Goal: Information Seeking & Learning: Learn about a topic

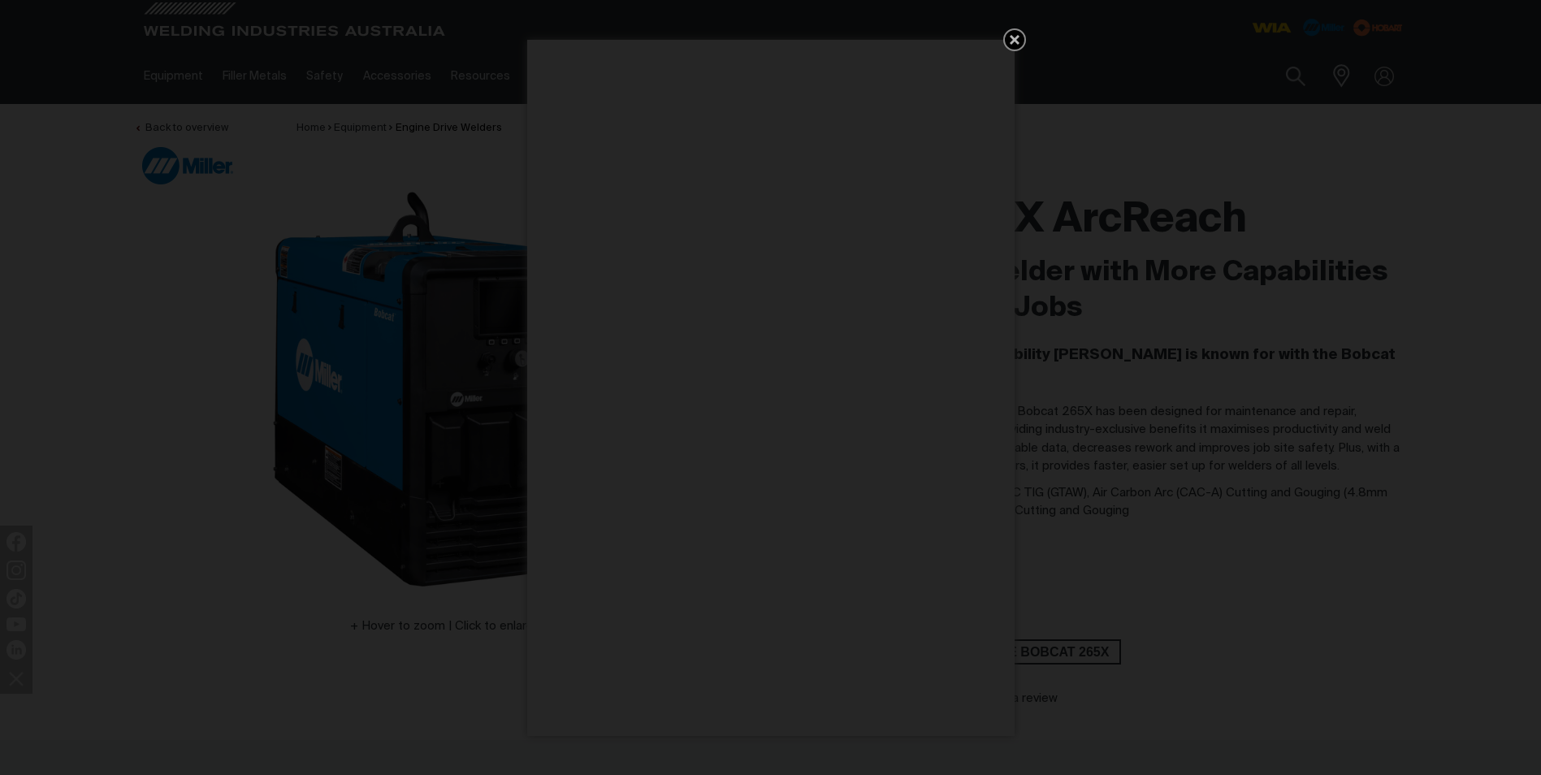
click at [1012, 41] on icon "Get 5 WIA Welding Guides Free!" at bounding box center [1015, 40] width 20 height 20
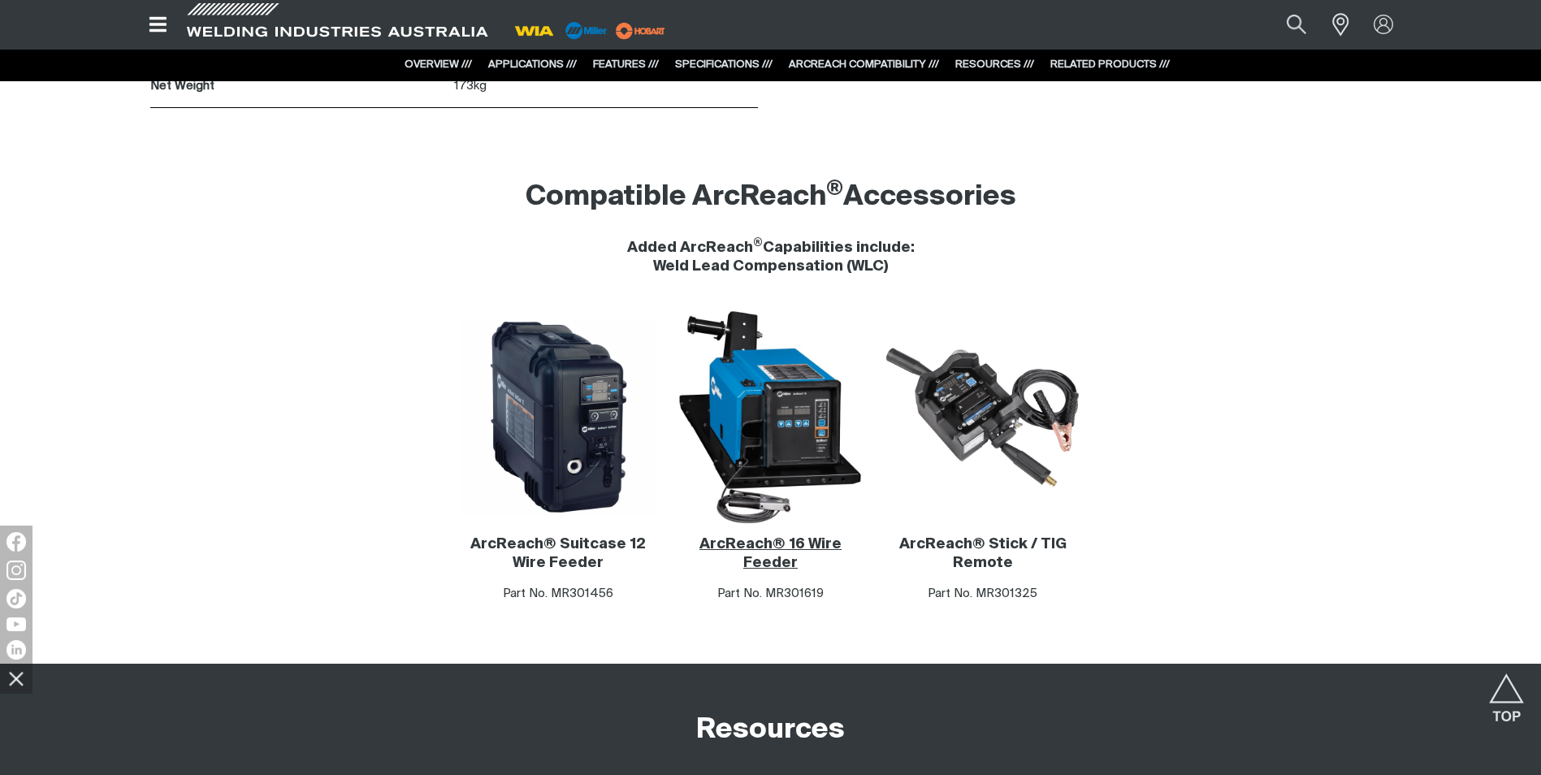
scroll to position [8775, 0]
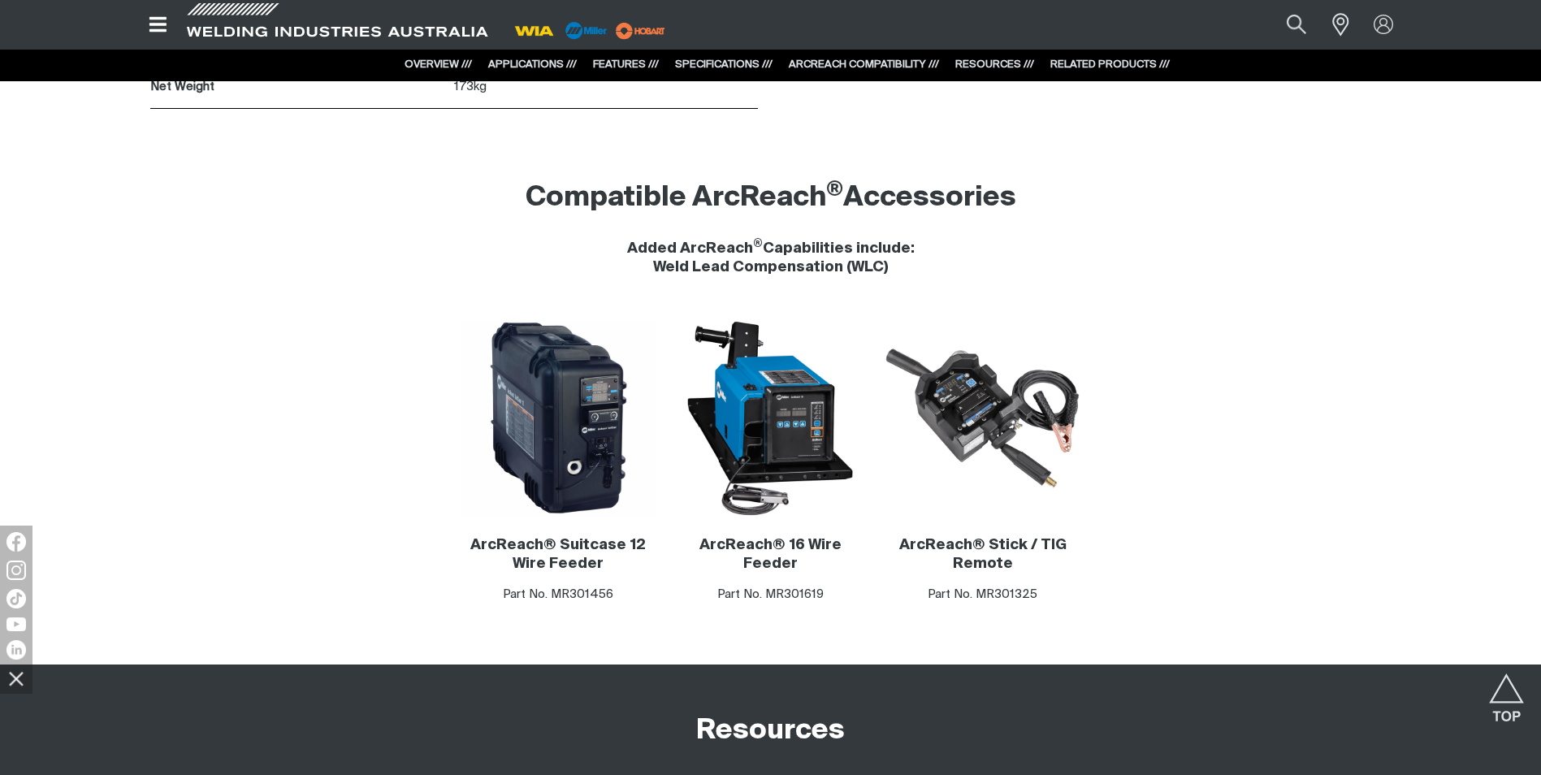
click at [163, 16] on icon "Open top menu" at bounding box center [158, 25] width 24 height 20
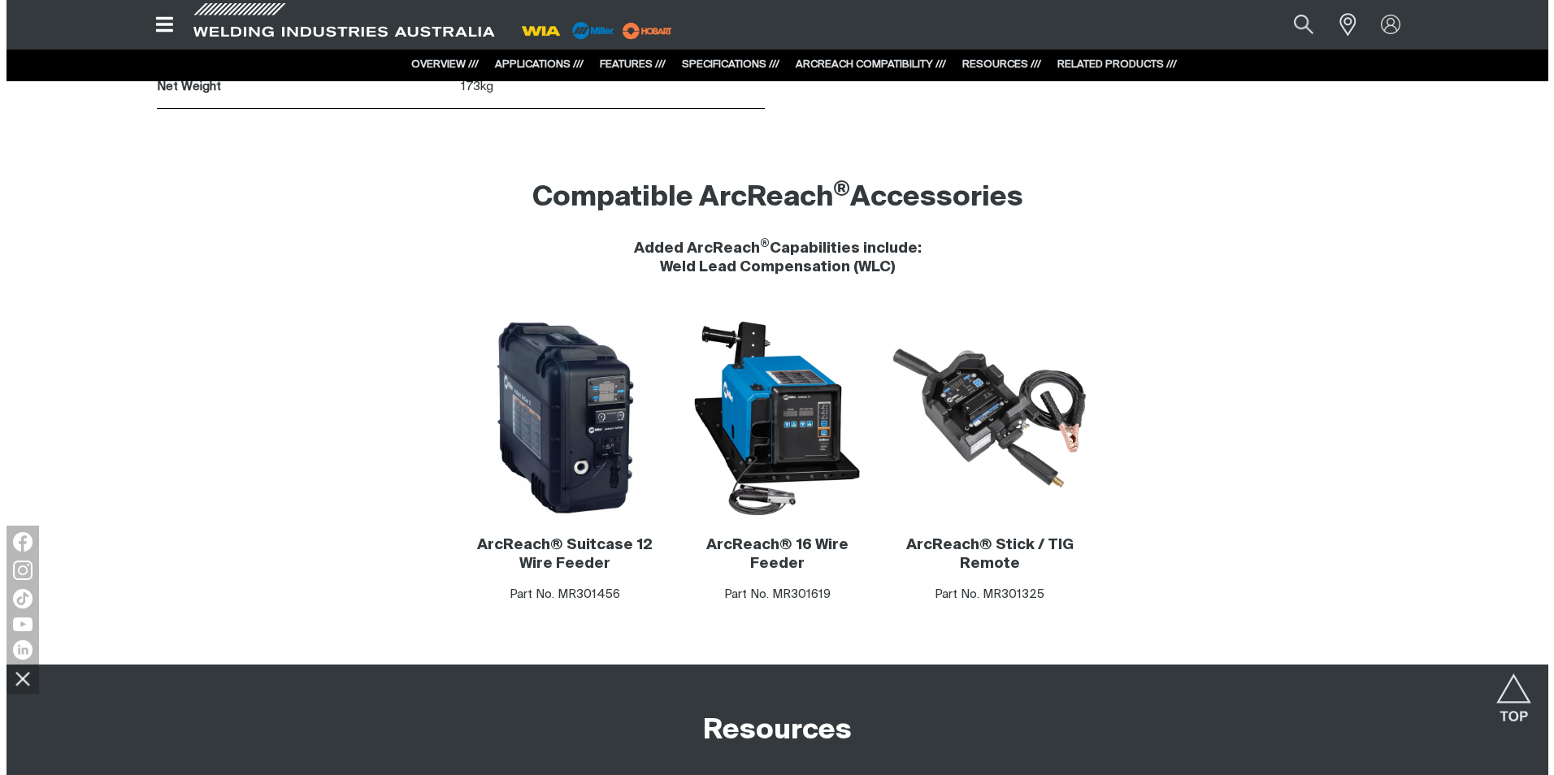
scroll to position [8782, 0]
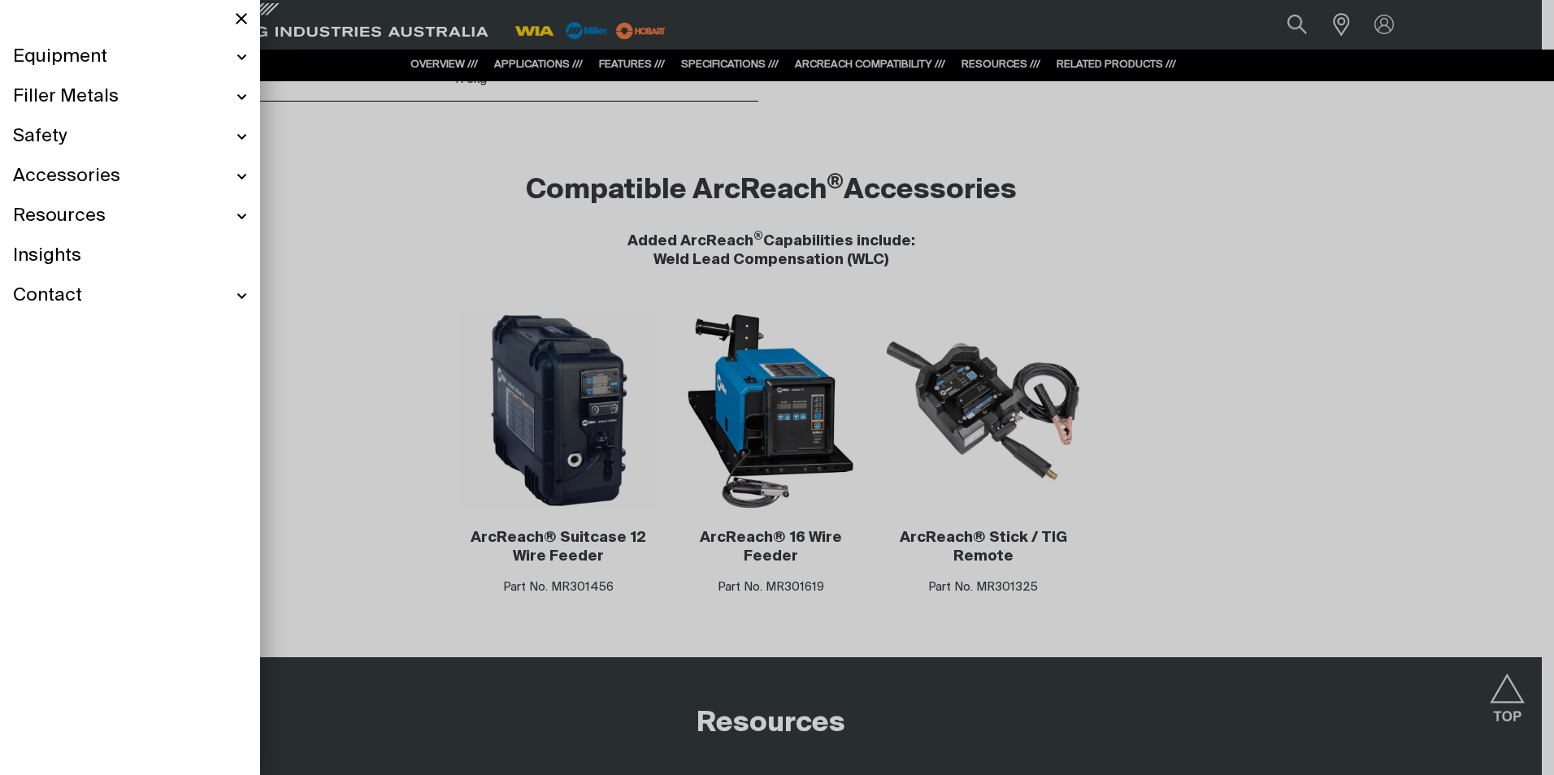
click at [245, 52] on div "Equipment" at bounding box center [130, 57] width 234 height 40
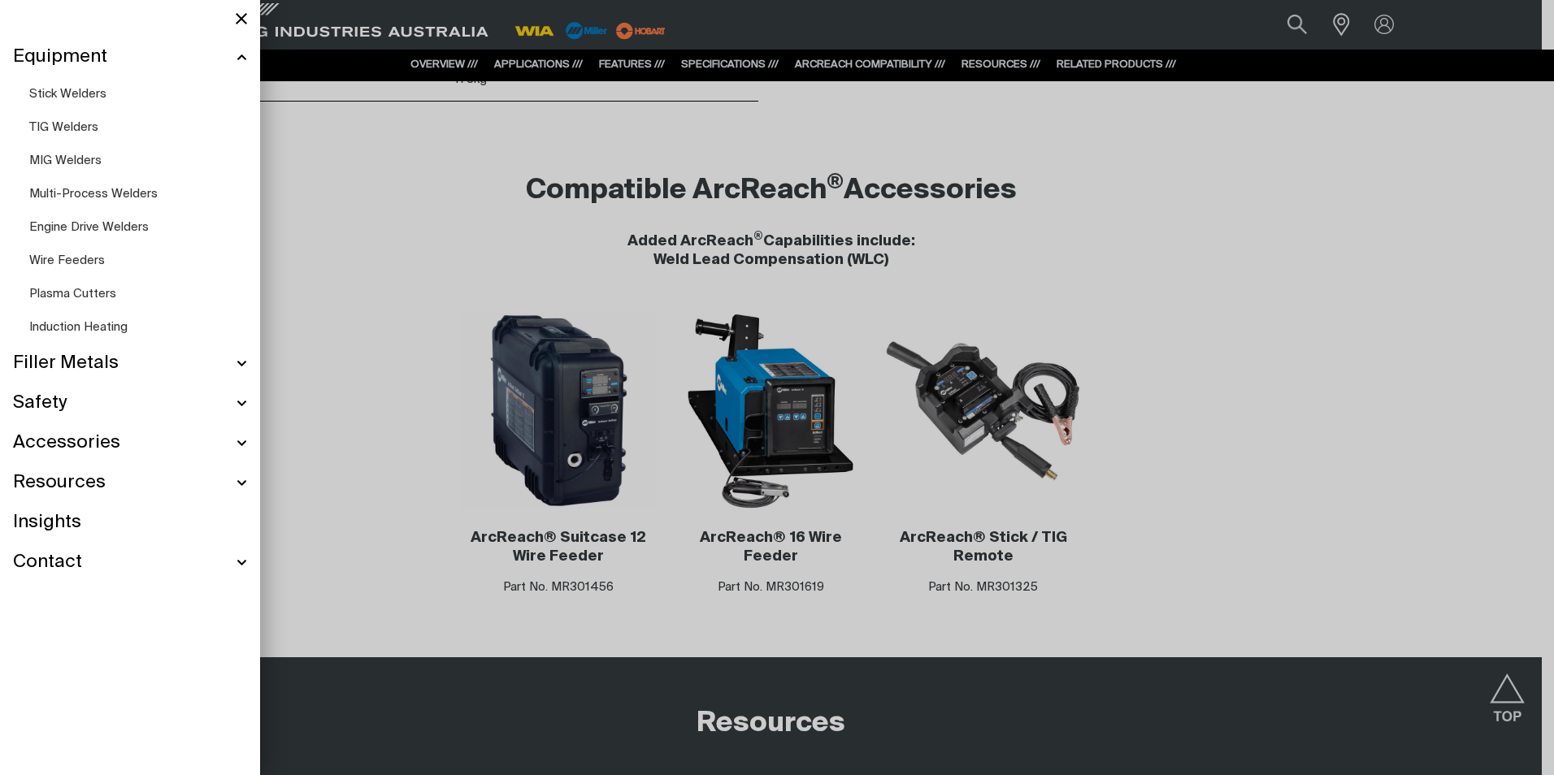
scroll to position [8722, 0]
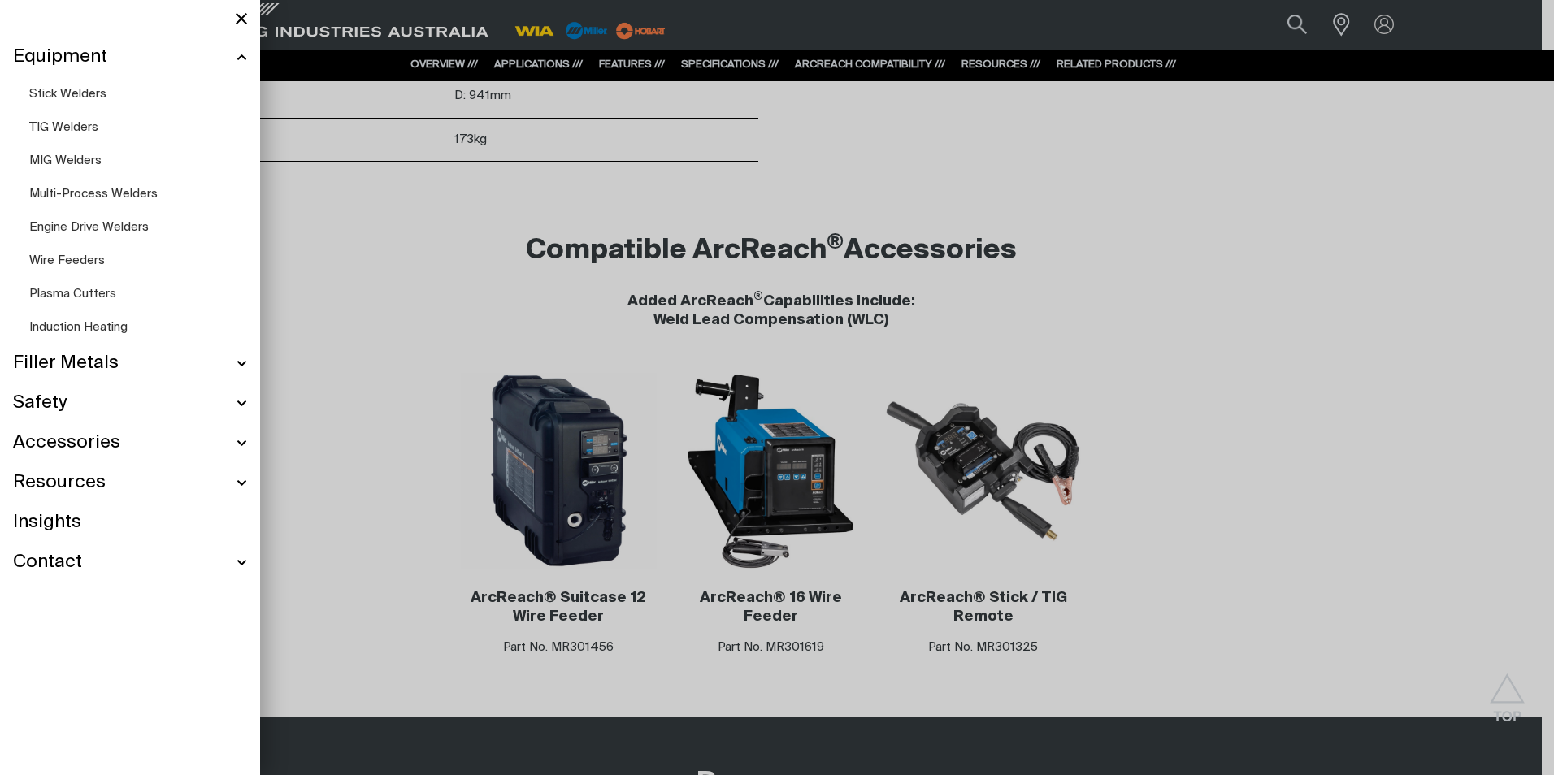
click at [73, 224] on span "Engine Drive Welders" at bounding box center [88, 227] width 119 height 12
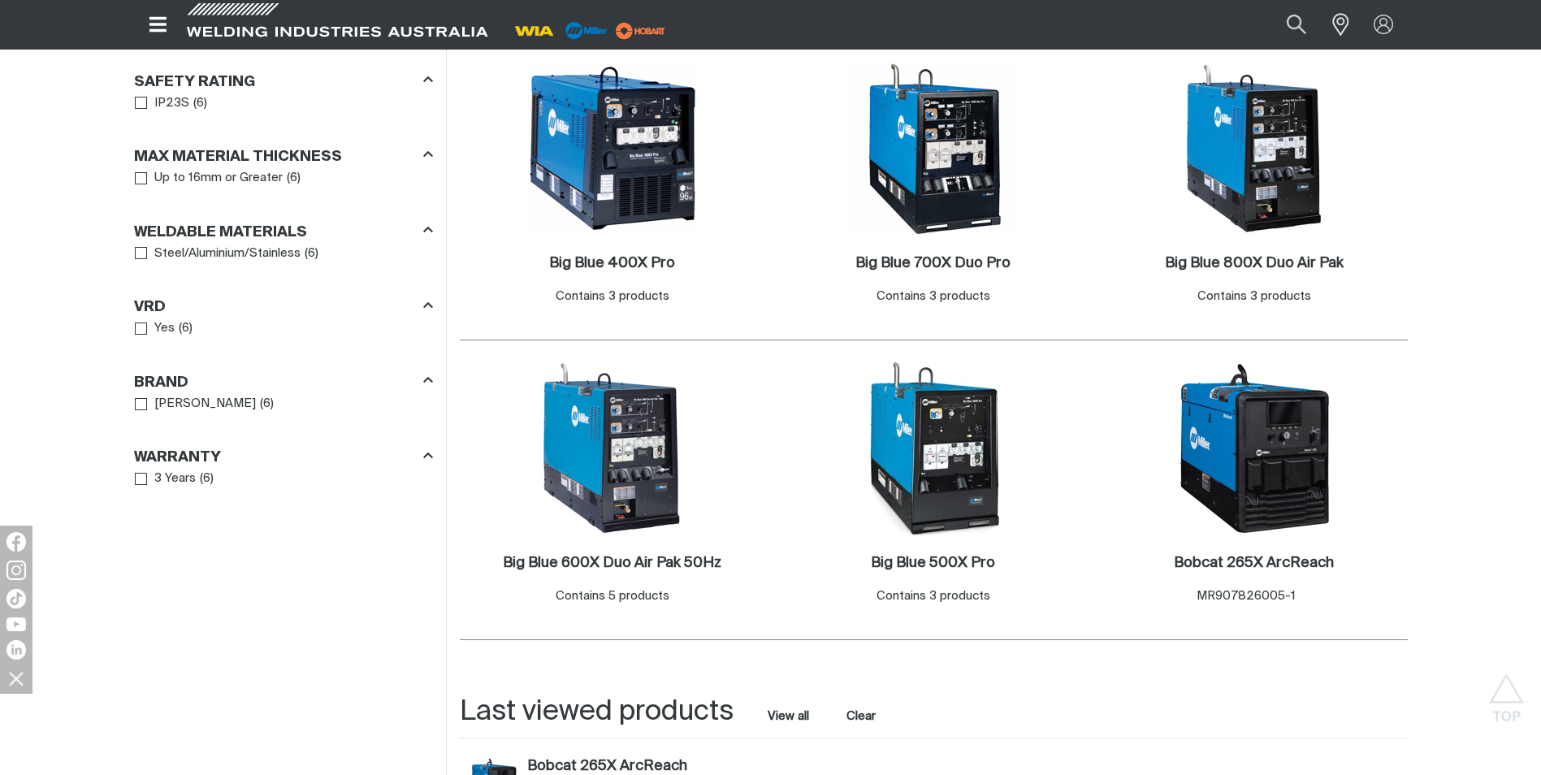
scroll to position [813, 0]
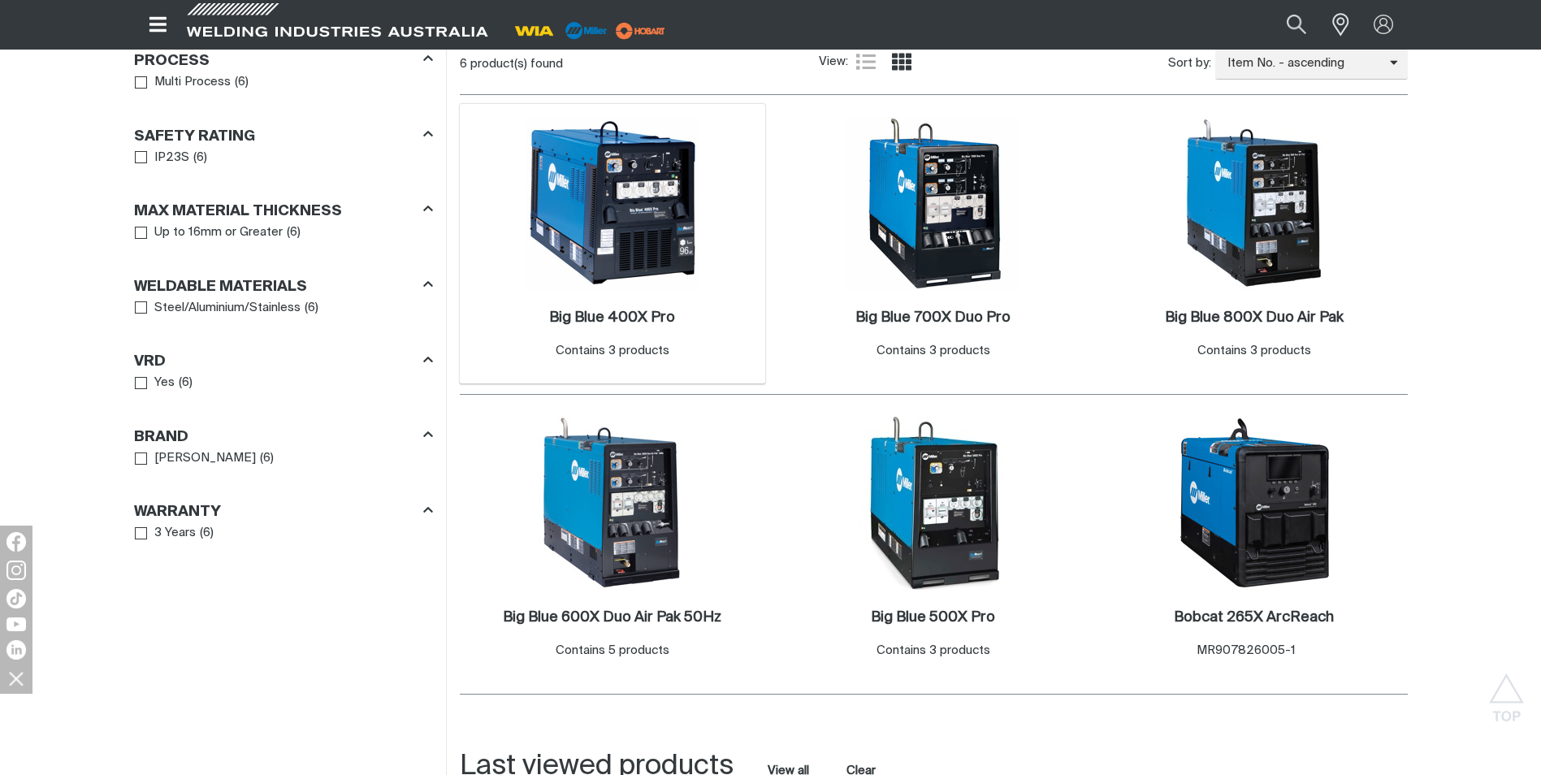
click at [560, 297] on div "Big Blue 400X Pro . Contains 3 products" at bounding box center [613, 337] width 290 height 95
click at [570, 316] on h2 "Big Blue 400X Pro ." at bounding box center [612, 317] width 126 height 15
